Goal: Task Accomplishment & Management: Manage account settings

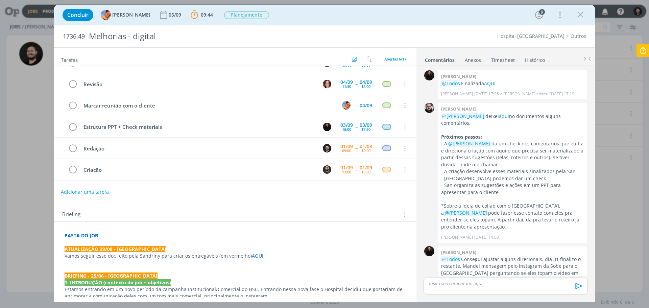
scroll to position [213, 0]
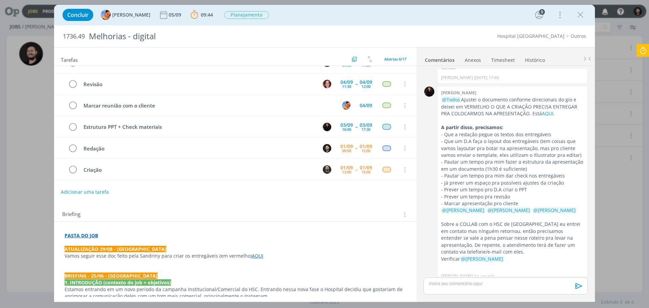
click at [588, 14] on div "Concluir [PERSON_NAME] [DATE] 09:44 Parar Apontar Data * [DATE] Horas * 00:00 T…" at bounding box center [324, 15] width 531 height 16
click at [583, 14] on icon "dialog" at bounding box center [581, 15] width 10 height 10
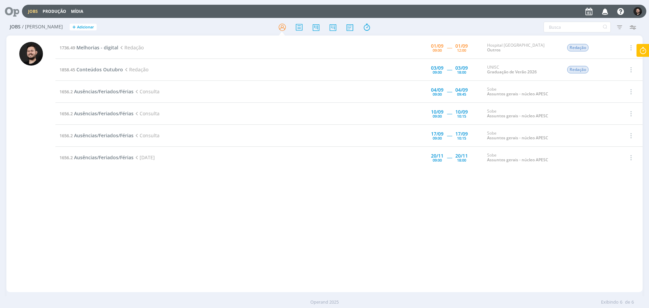
click at [25, 160] on div at bounding box center [31, 167] width 24 height 250
click at [25, 150] on div at bounding box center [31, 167] width 24 height 250
click at [28, 154] on div at bounding box center [31, 167] width 24 height 250
click at [99, 49] on span "Melhorias - digital" at bounding box center [97, 47] width 42 height 6
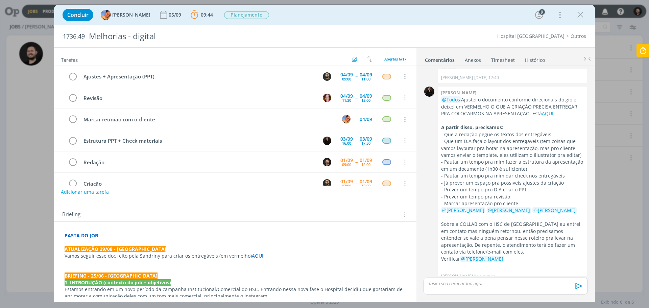
scroll to position [14, 0]
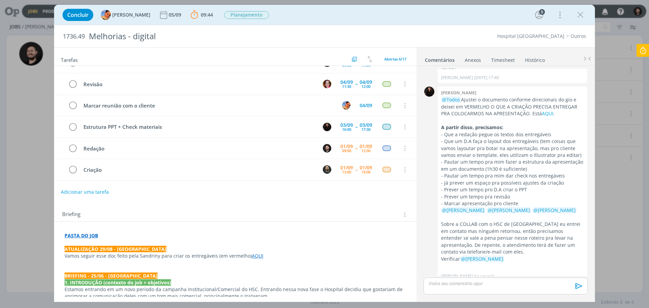
click at [134, 212] on div "Briefing Briefings Predefinidos Versões do Briefing Ver Briefing do Projeto" at bounding box center [236, 214] width 348 height 9
click at [144, 213] on div "Briefing Briefings Predefinidos Versões do Briefing Ver Briefing do Projeto" at bounding box center [236, 214] width 348 height 9
click at [144, 214] on div "Briefing Briefings Predefinidos Versões do Briefing Ver Briefing do Projeto" at bounding box center [236, 214] width 348 height 9
click at [148, 213] on div "Briefing Briefings Predefinidos Versões do Briefing Ver Briefing do Projeto" at bounding box center [236, 214] width 348 height 9
